Goal: Navigation & Orientation: Understand site structure

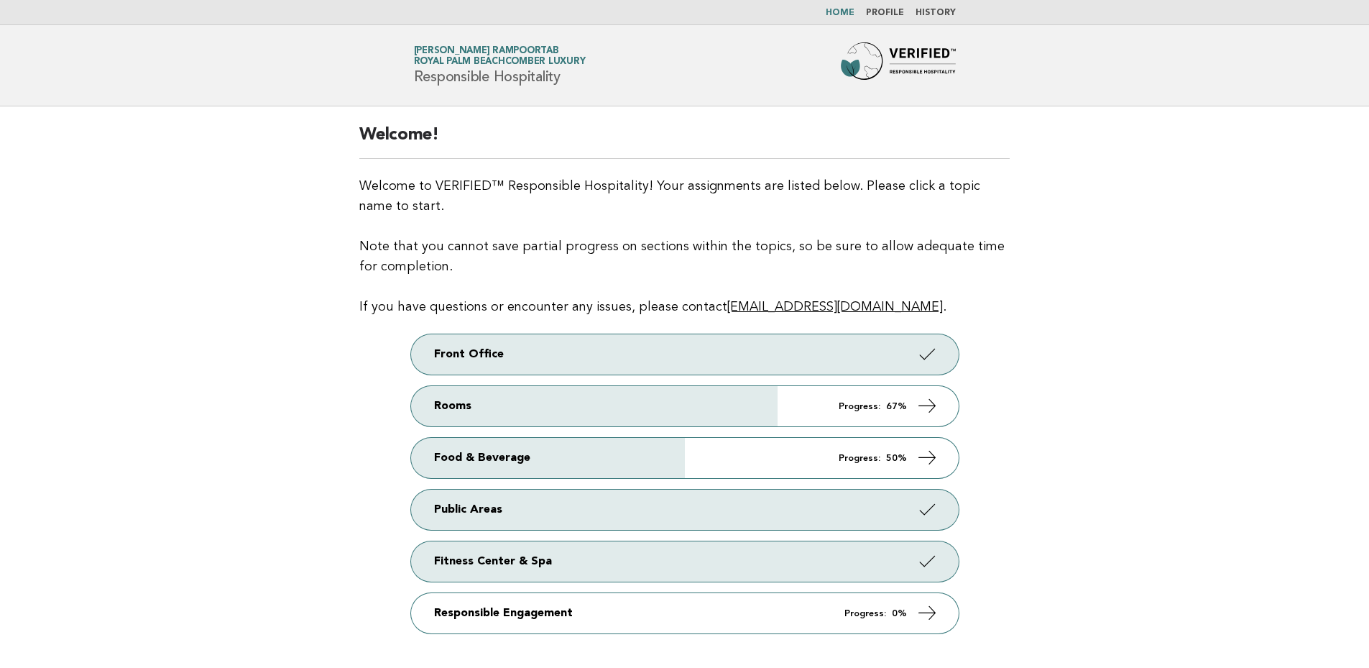
click at [893, 11] on link "Profile" at bounding box center [885, 13] width 38 height 9
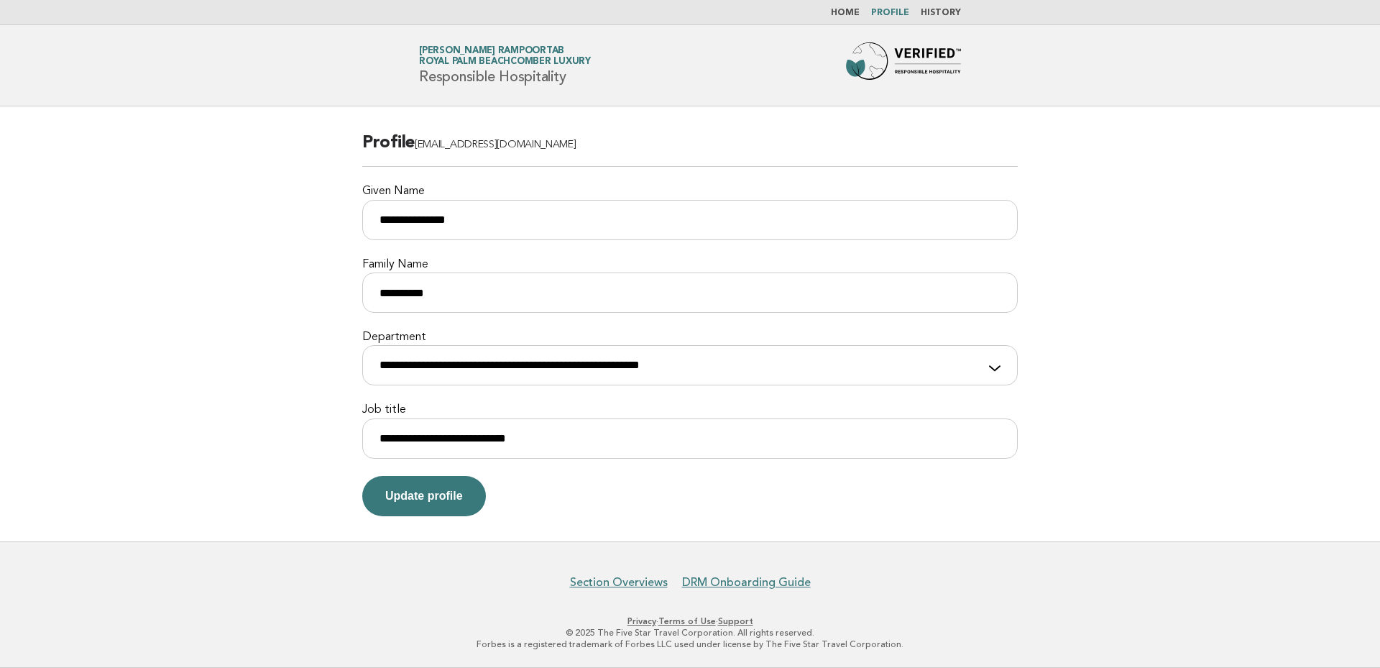
click at [848, 9] on link "Home" at bounding box center [845, 13] width 29 height 9
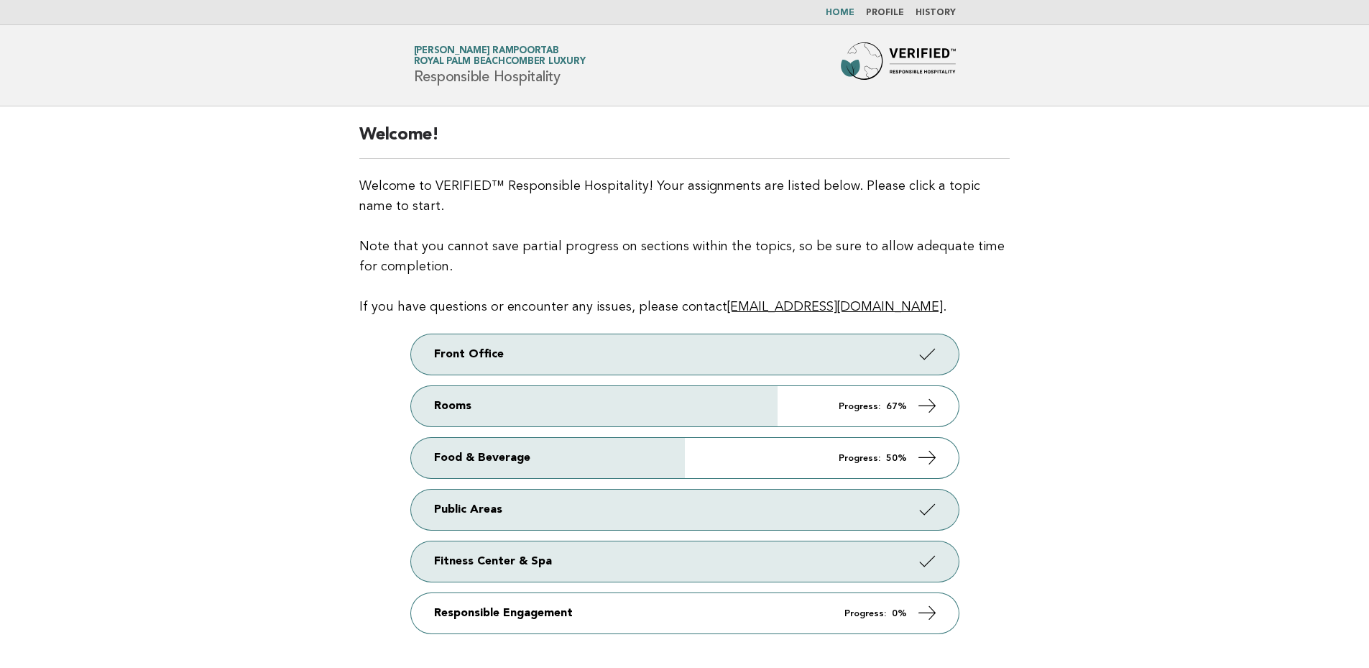
click at [951, 9] on link "History" at bounding box center [936, 13] width 40 height 9
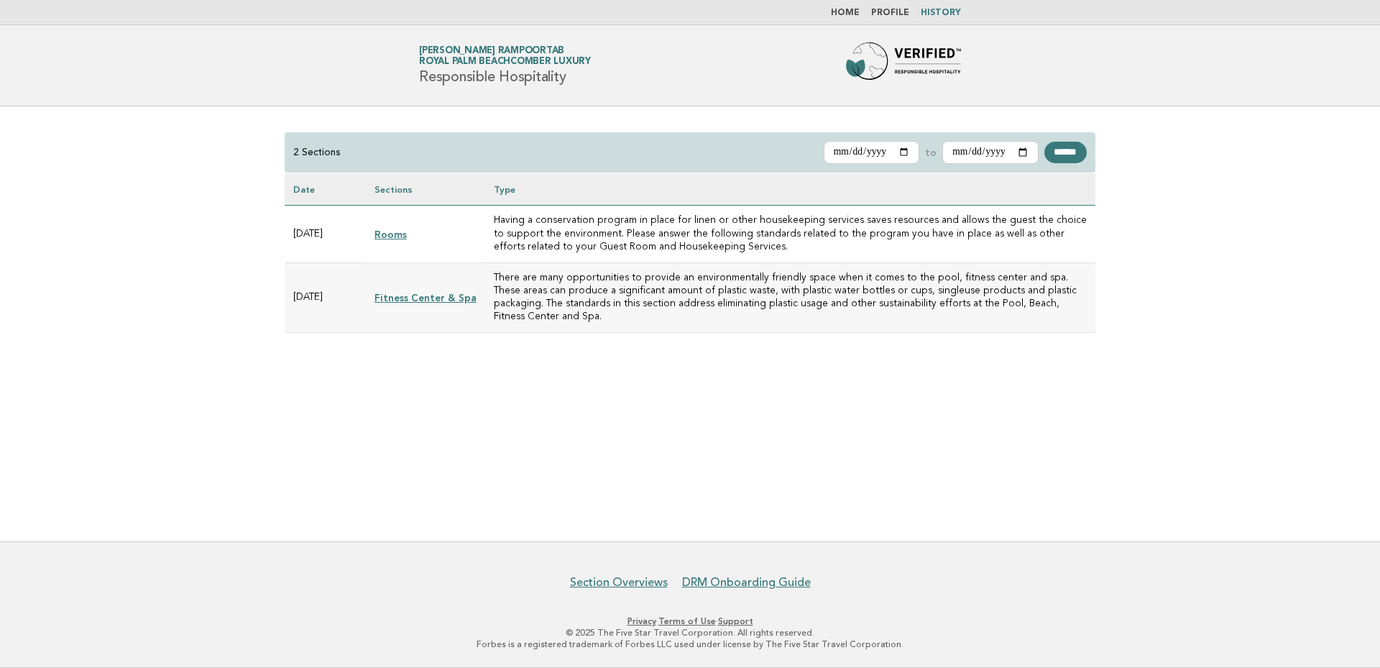
click at [857, 4] on nav "Home Profile History" at bounding box center [690, 12] width 1380 height 25
click at [858, 13] on link "Home" at bounding box center [845, 13] width 29 height 9
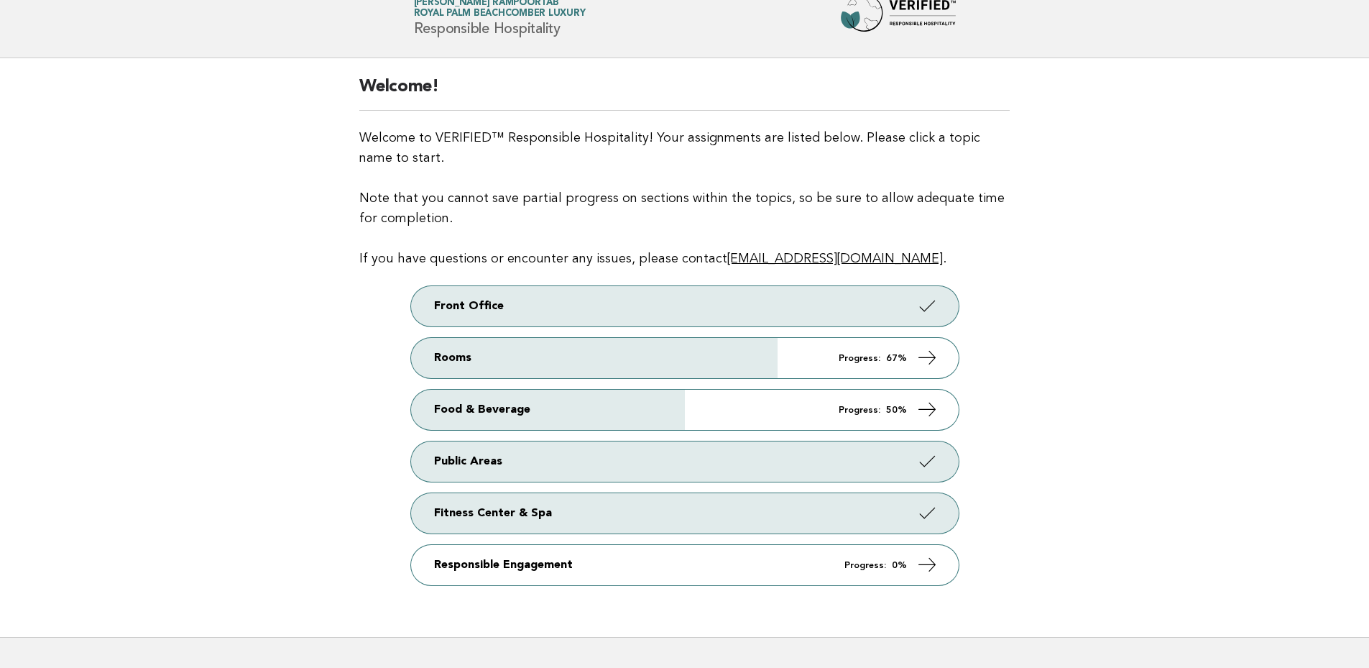
scroll to position [143, 0]
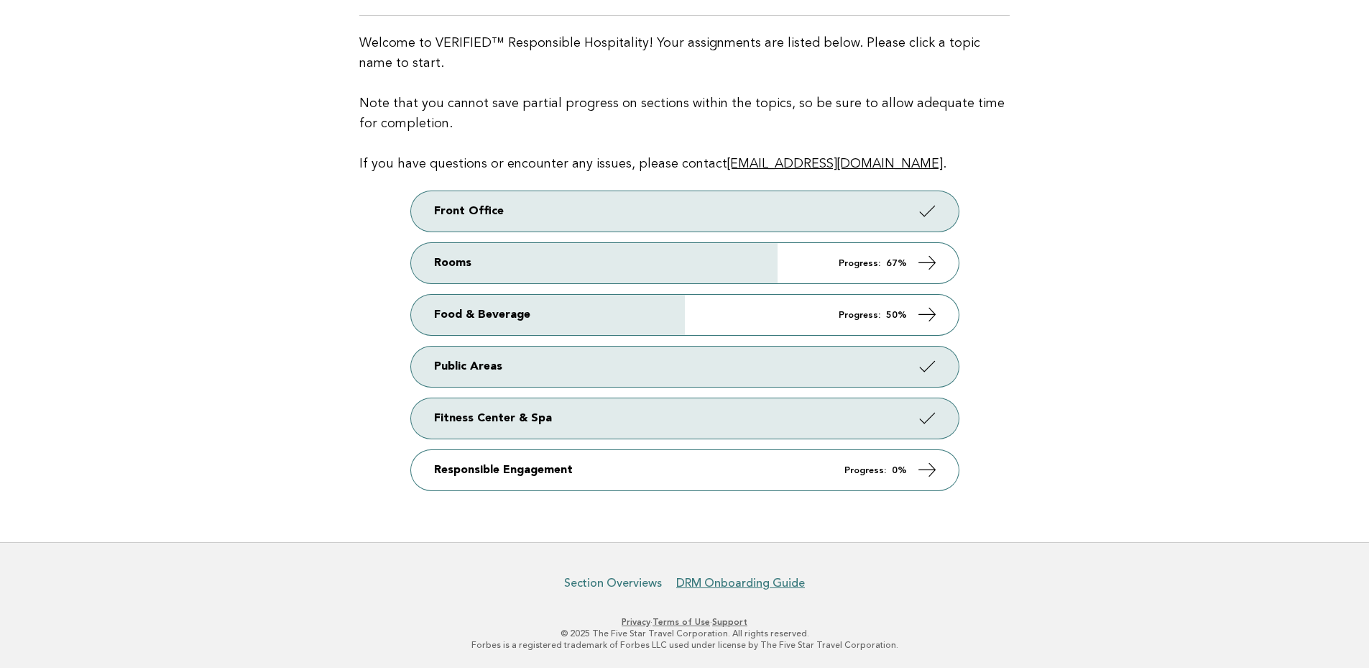
click at [632, 584] on link "Section Overviews" at bounding box center [613, 583] width 98 height 14
click at [756, 582] on link "DRM Onboarding Guide" at bounding box center [740, 583] width 129 height 14
click at [639, 587] on link "Section Overviews" at bounding box center [613, 583] width 98 height 14
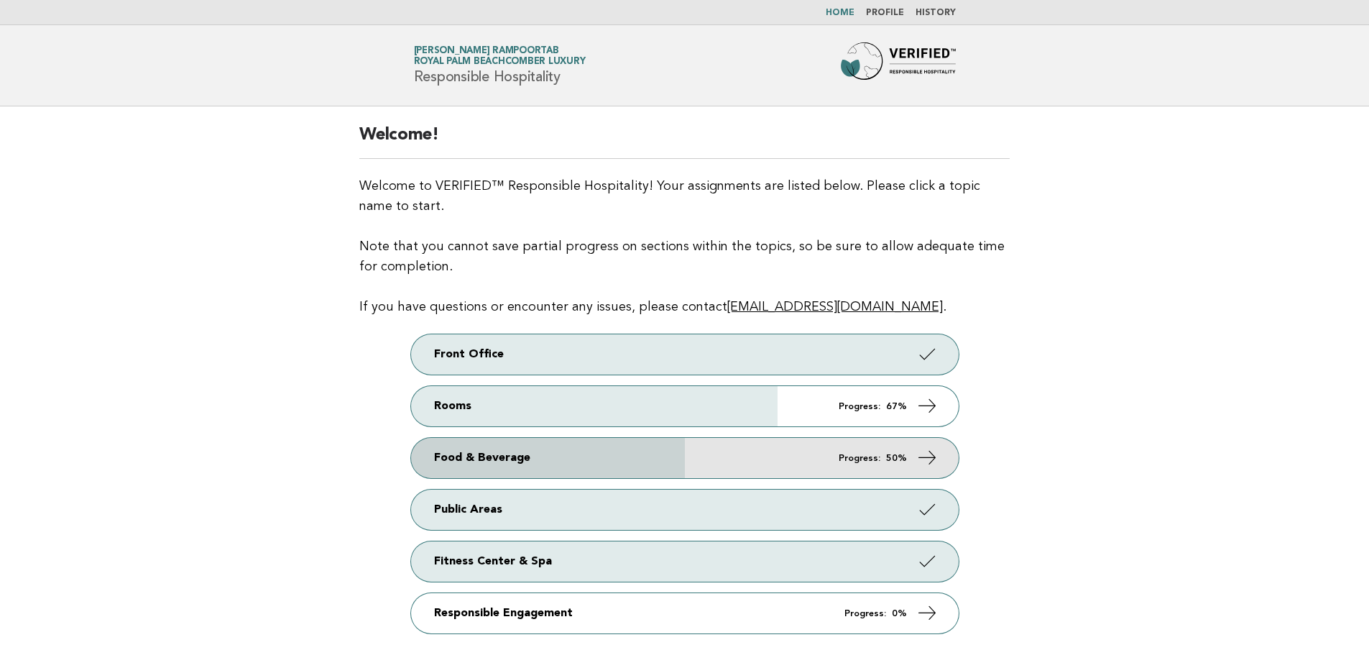
click at [927, 456] on icon at bounding box center [927, 457] width 21 height 21
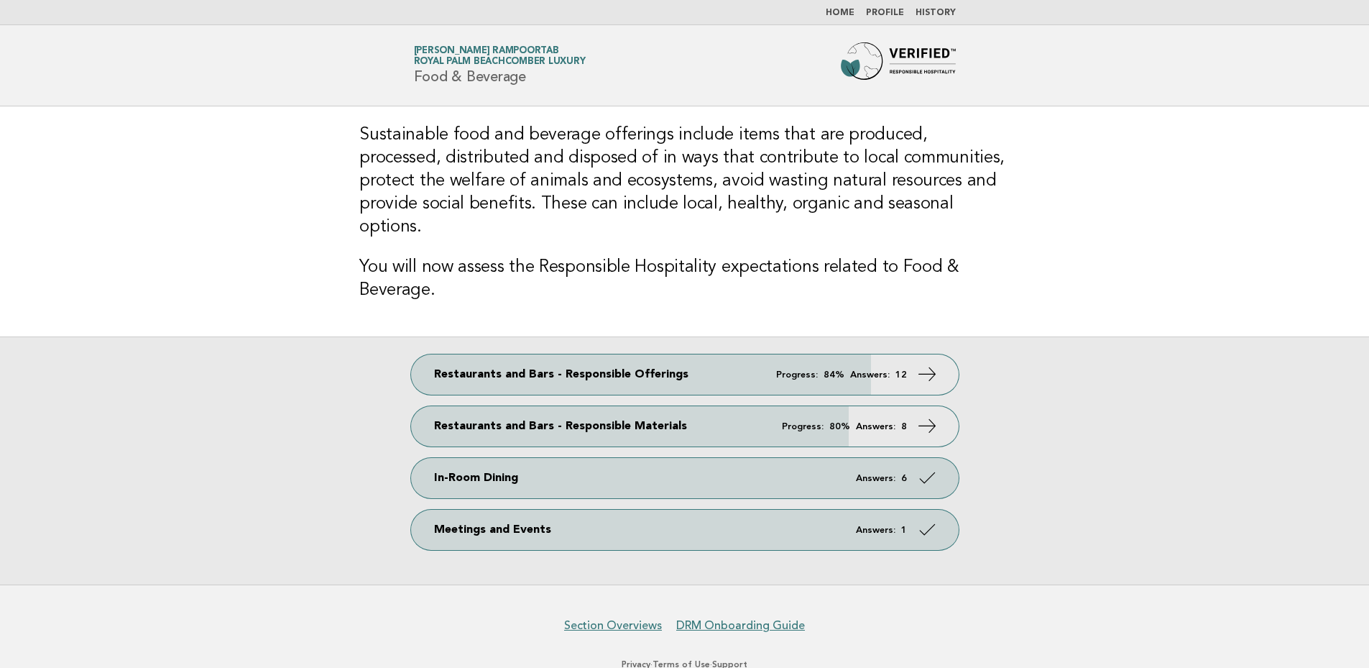
click at [932, 70] on img at bounding box center [898, 65] width 115 height 46
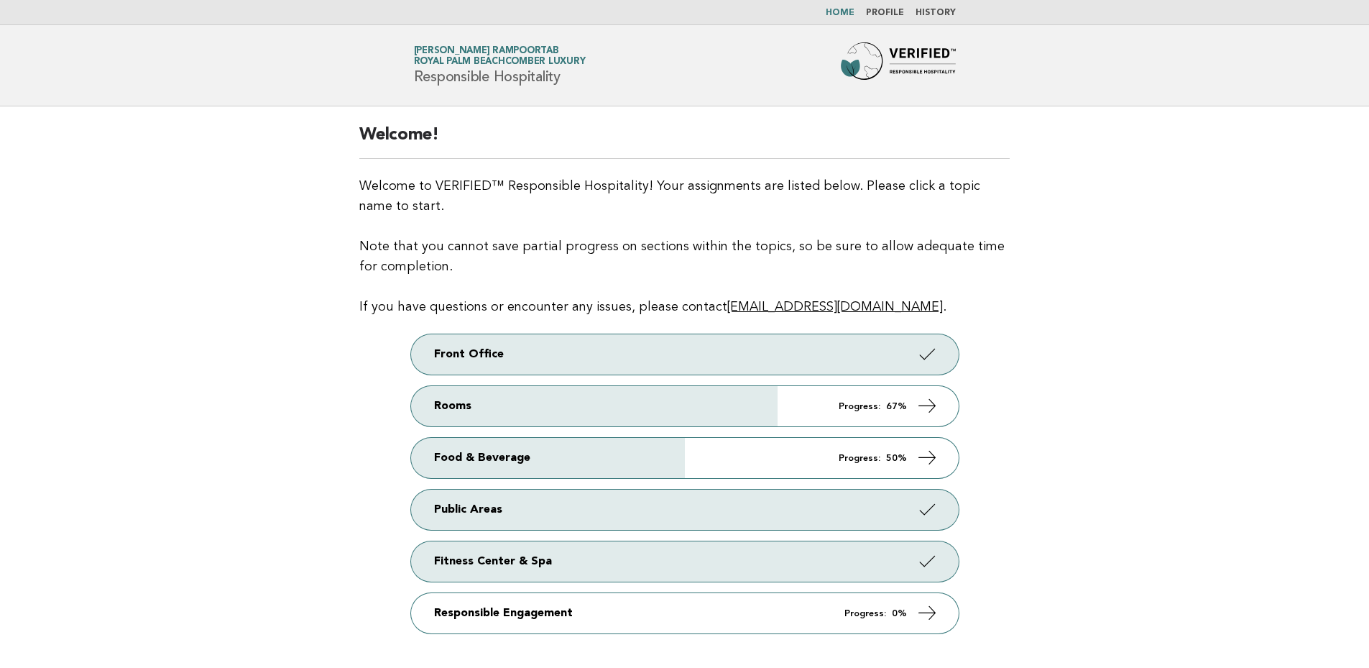
click at [937, 12] on link "History" at bounding box center [936, 13] width 40 height 9
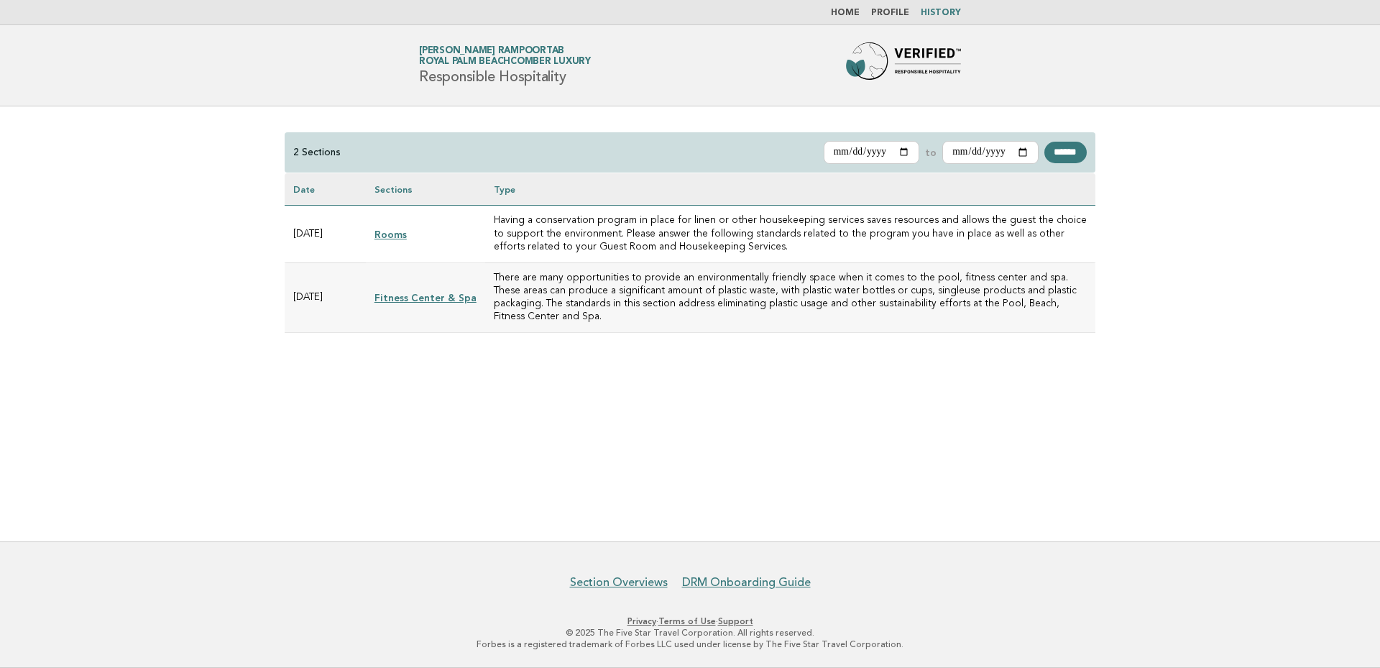
click at [508, 48] on link "[PERSON_NAME] Rampoortab Royal Palm Beachcomber Luxury" at bounding box center [505, 56] width 172 height 20
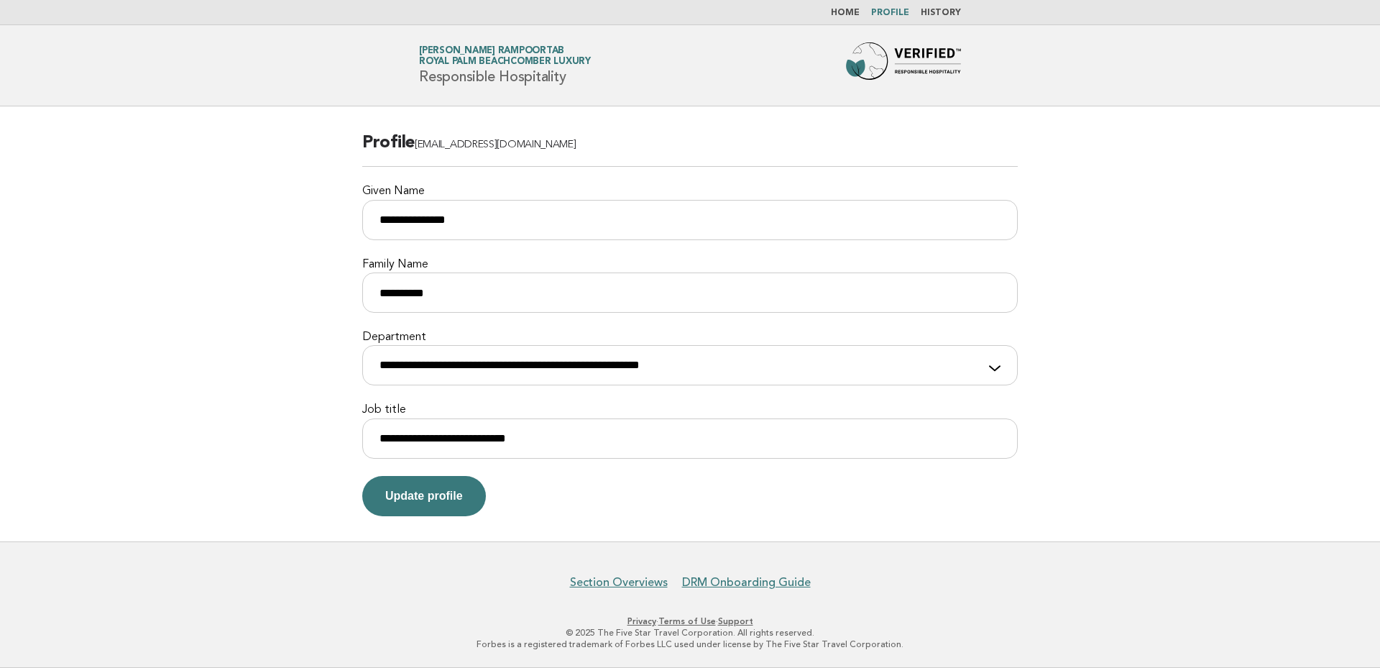
click at [837, 12] on ul "Home Profile History" at bounding box center [690, 13] width 582 height 12
click at [843, 13] on link "Home" at bounding box center [845, 13] width 29 height 9
